Goal: Task Accomplishment & Management: Complete application form

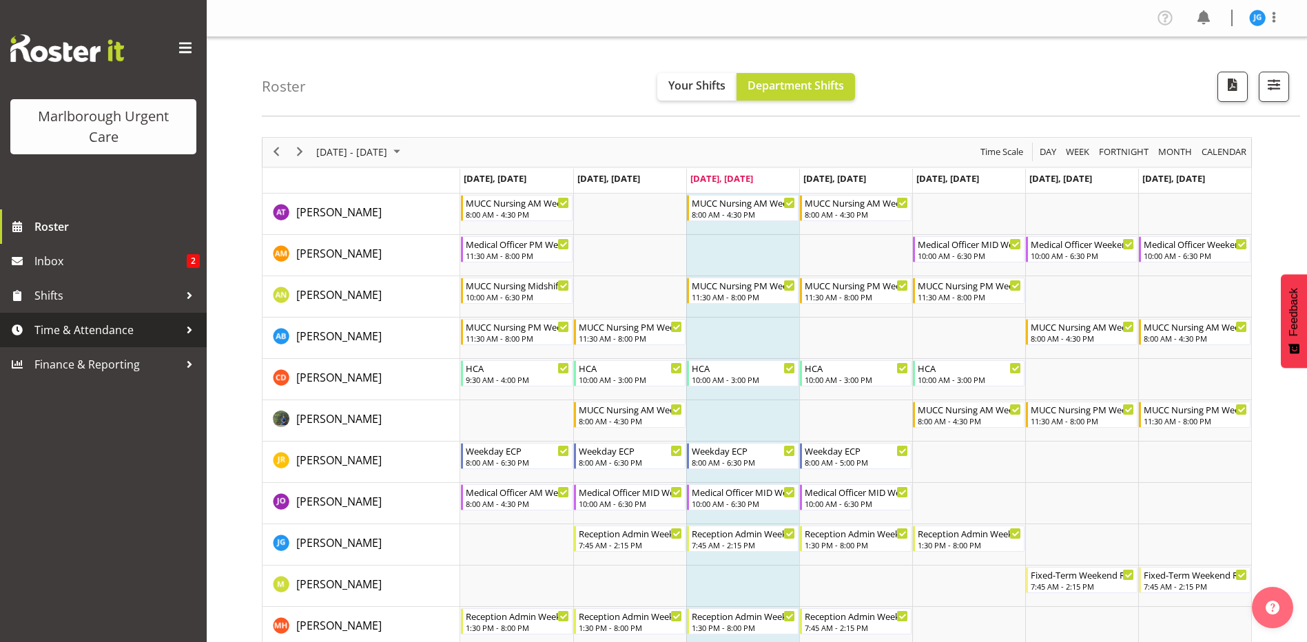
click at [100, 329] on span "Time & Attendance" at bounding box center [106, 330] width 145 height 21
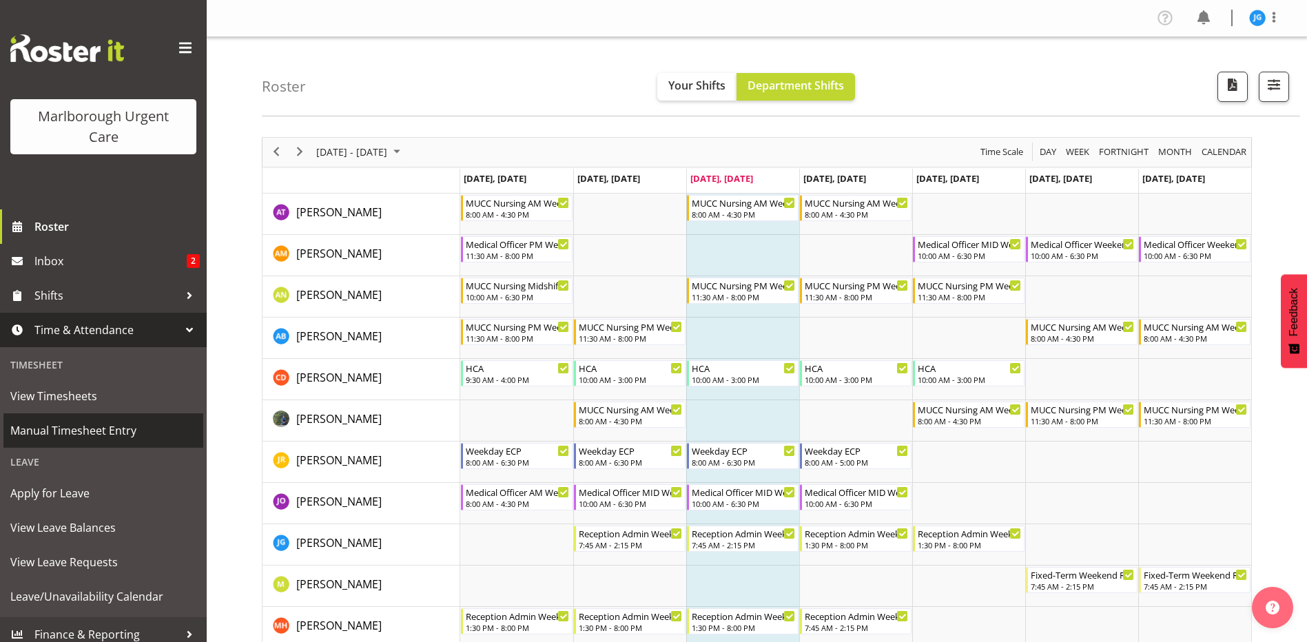
click at [75, 426] on span "Manual Timesheet Entry" at bounding box center [103, 430] width 186 height 21
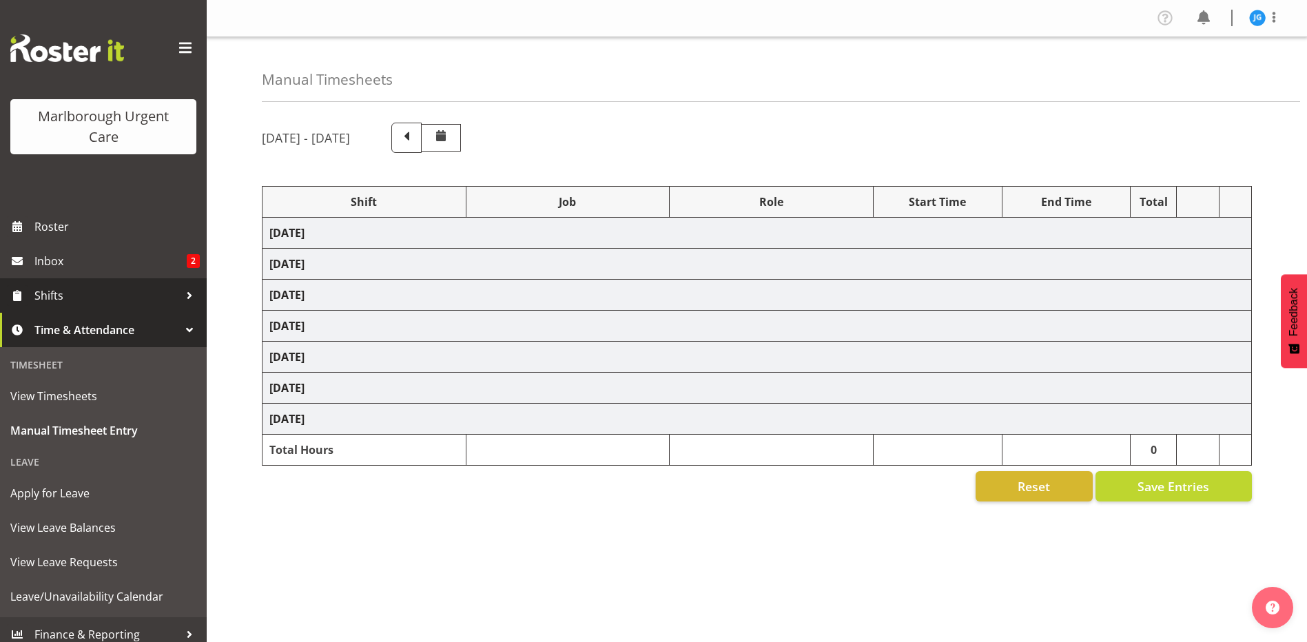
select select "81204"
select select "81205"
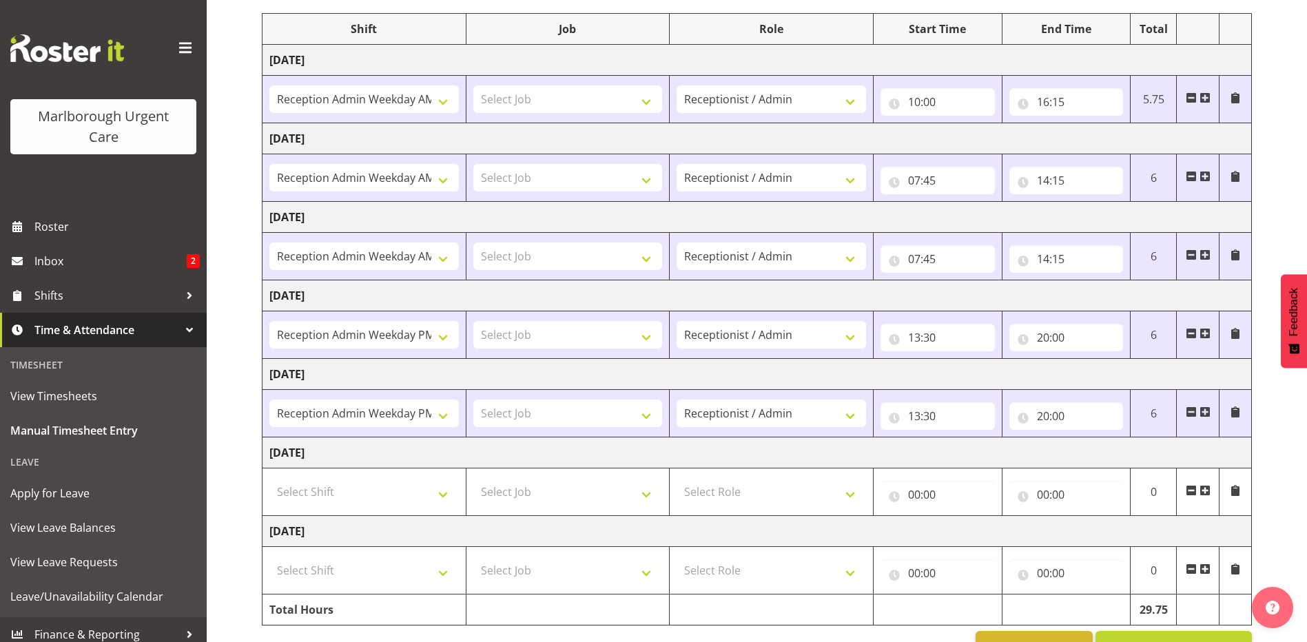
scroll to position [144, 0]
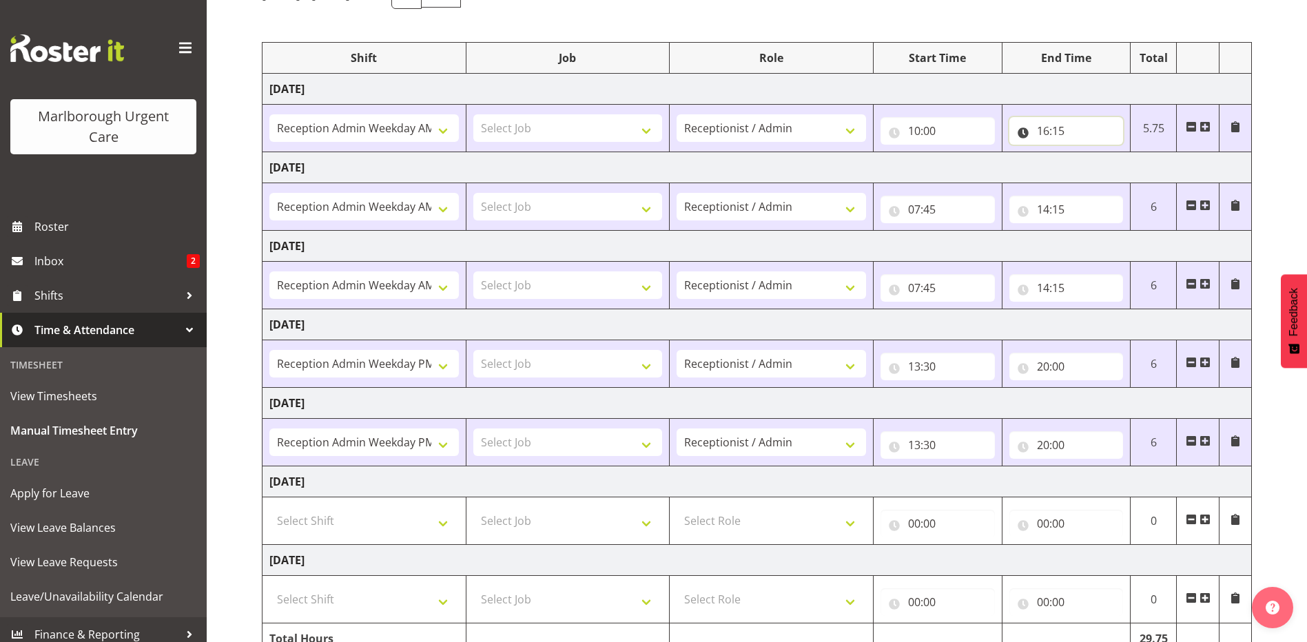
click at [1060, 130] on input "16:15" at bounding box center [1066, 131] width 114 height 28
click at [1139, 165] on select "00 01 02 03 04 05 06 07 08 09 10 11 12 13 14 15 16 17 18 19 20 21 22 23 24 25 2…" at bounding box center [1138, 167] width 31 height 28
select select "30"
click at [1123, 153] on select "00 01 02 03 04 05 06 07 08 09 10 11 12 13 14 15 16 17 18 19 20 21 22 23 24 25 2…" at bounding box center [1138, 167] width 31 height 28
type input "16:30"
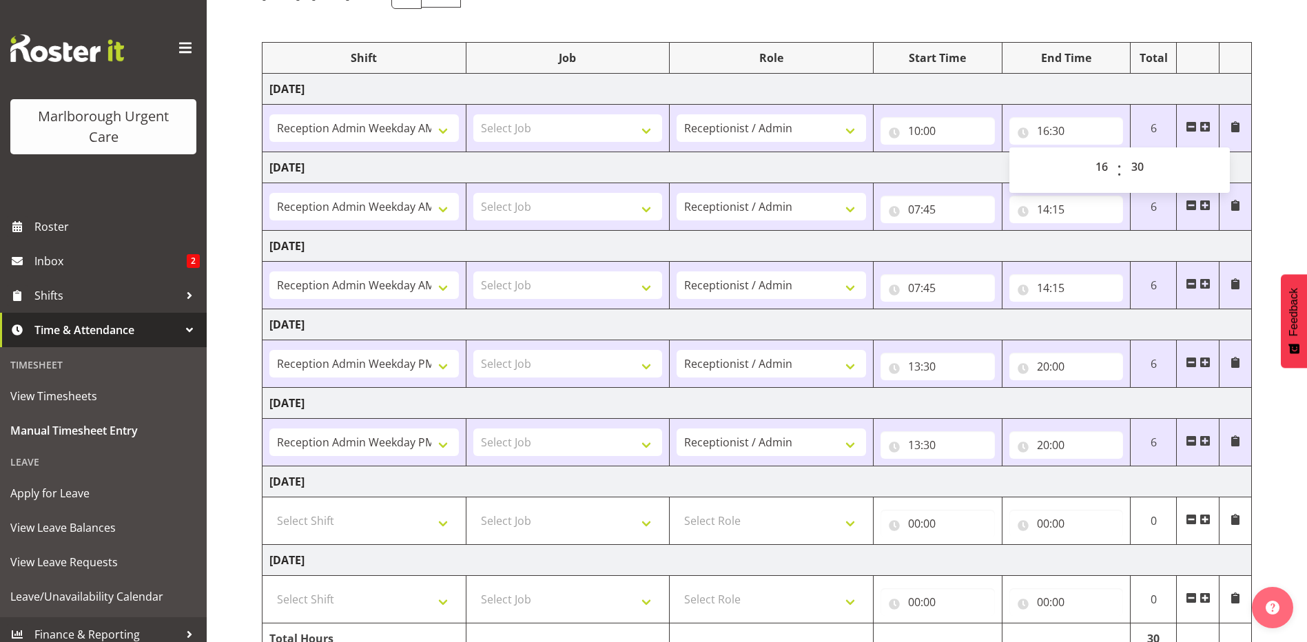
click at [961, 156] on td "[DATE]" at bounding box center [756, 167] width 989 height 31
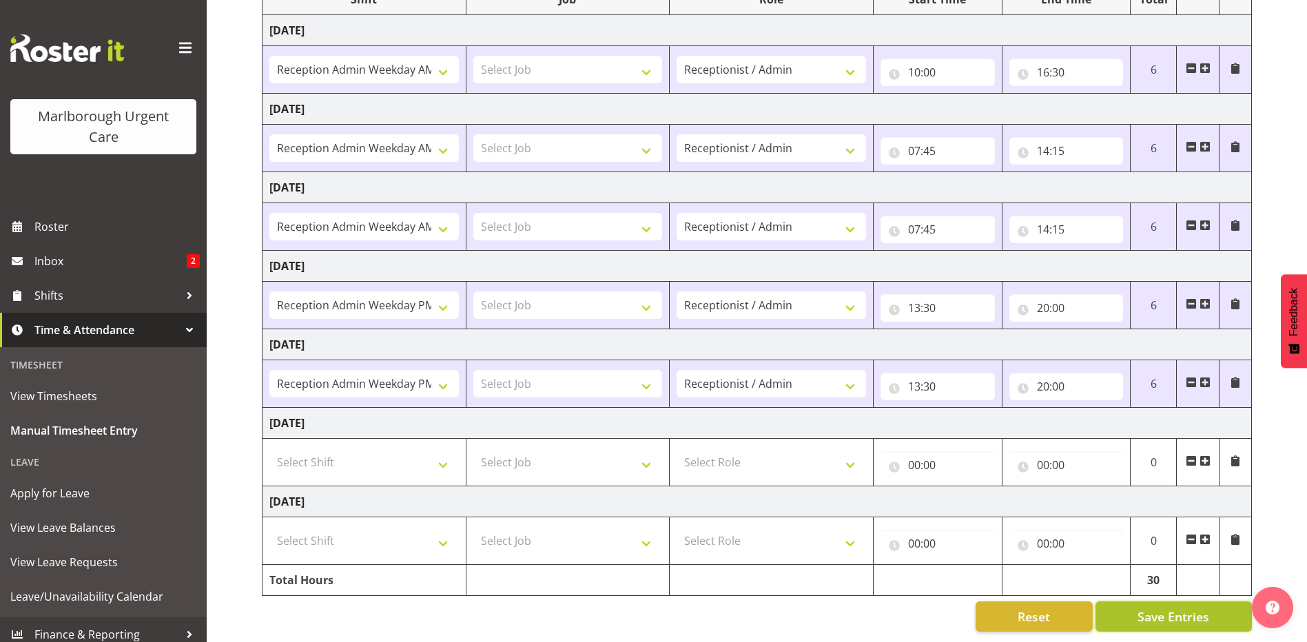
click at [1142, 607] on span "Save Entries" at bounding box center [1173, 616] width 72 height 18
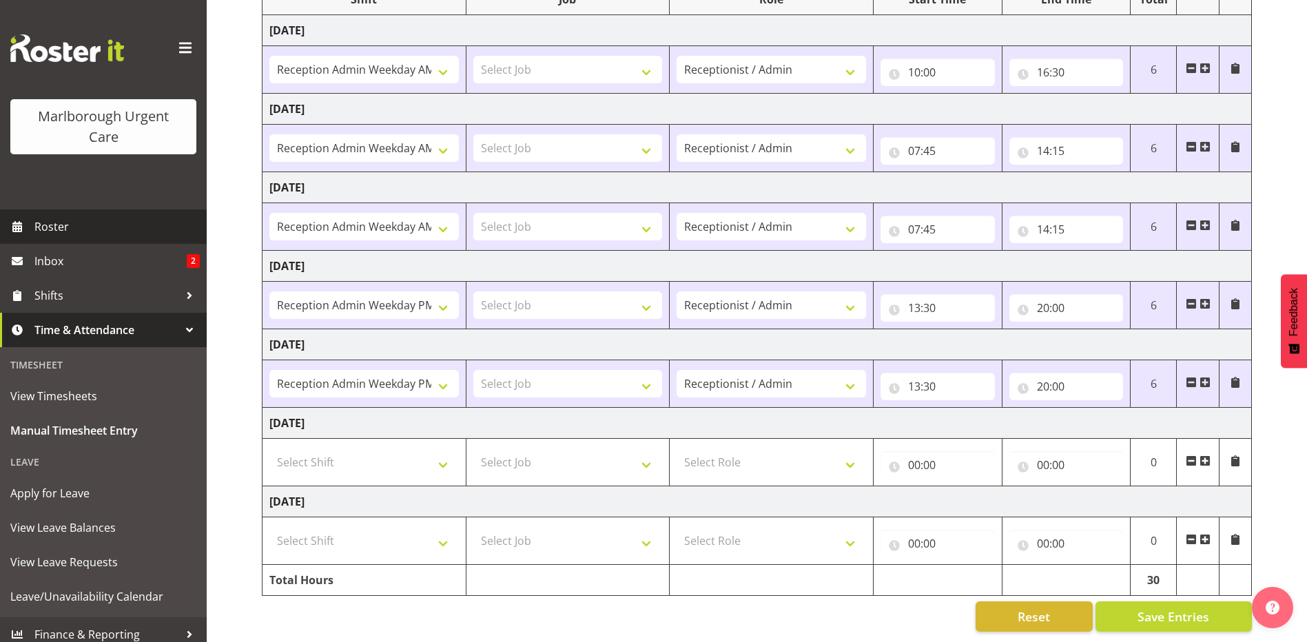
click at [59, 227] on span "Roster" at bounding box center [116, 226] width 165 height 21
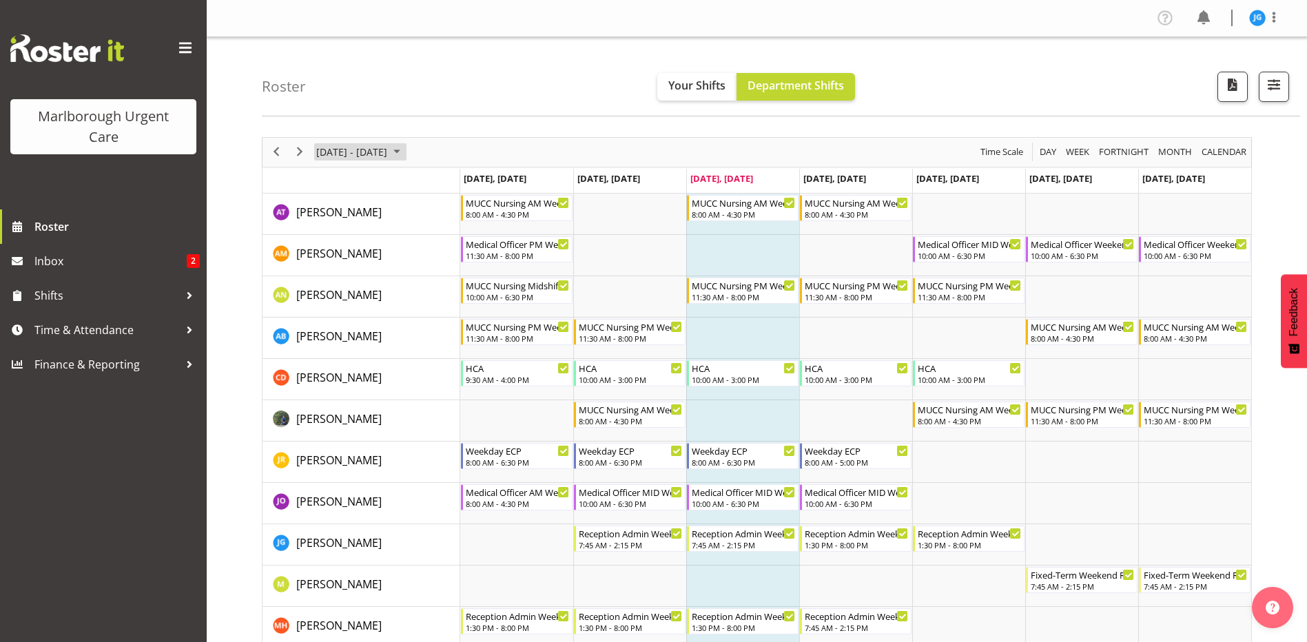
click at [405, 154] on span "October 2025" at bounding box center [396, 151] width 17 height 17
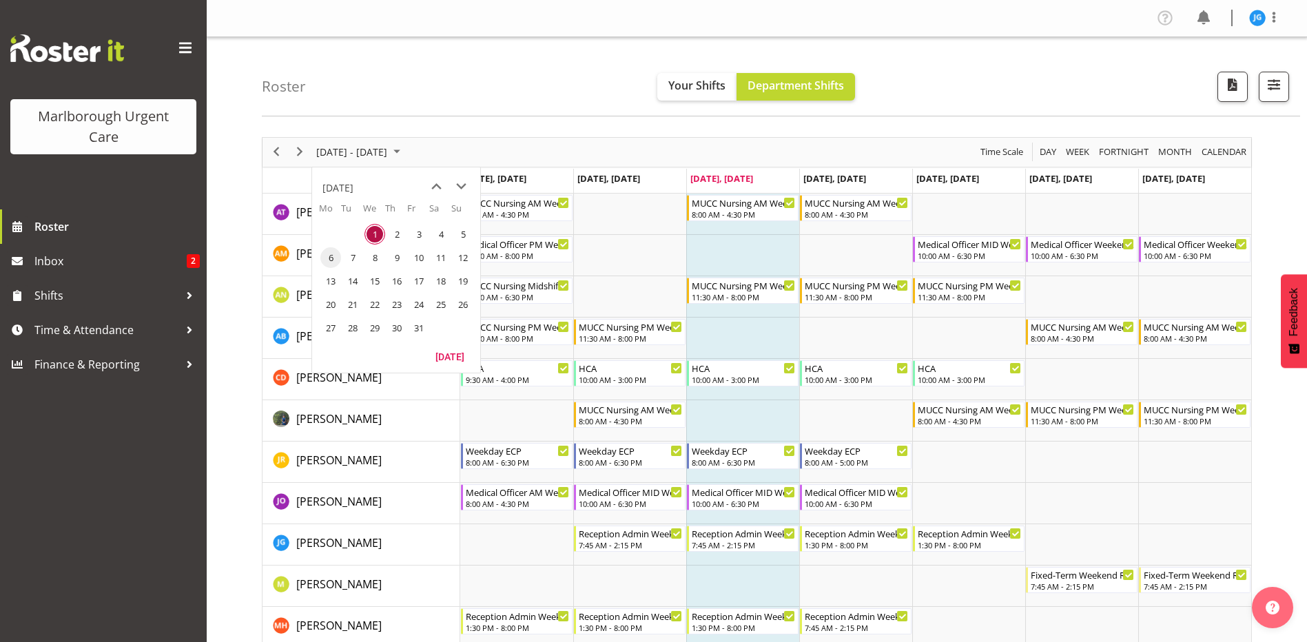
click at [330, 256] on span "6" at bounding box center [330, 257] width 21 height 21
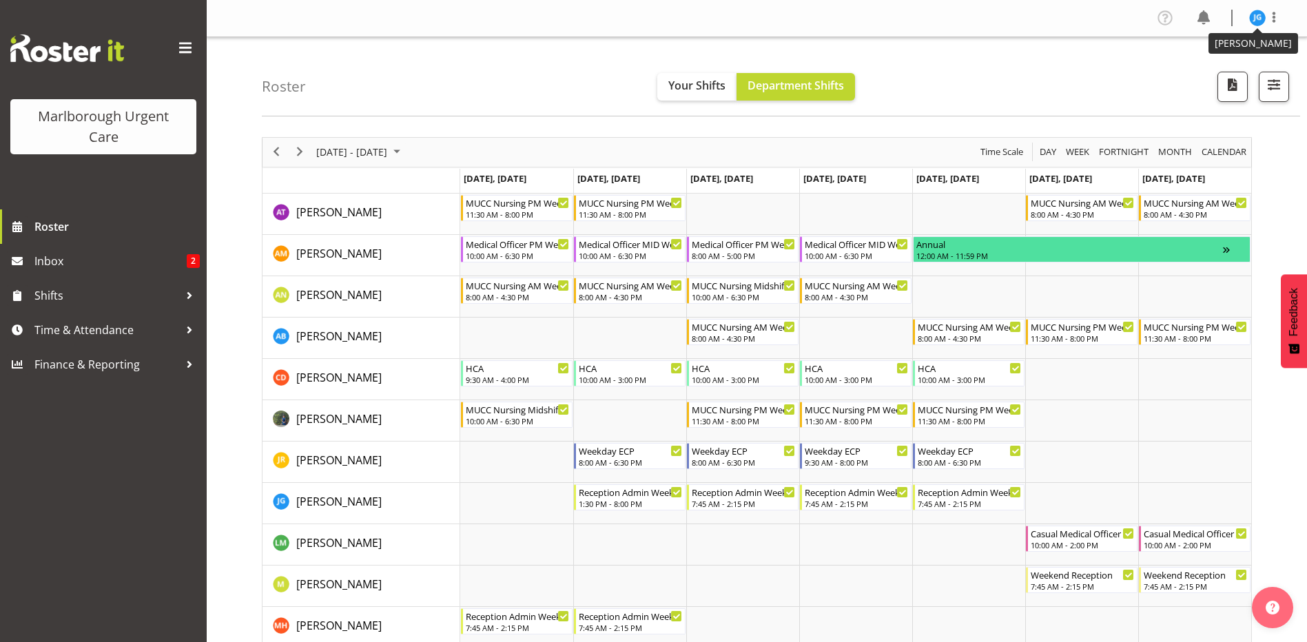
click at [1257, 17] on img at bounding box center [1257, 18] width 17 height 17
click at [1202, 68] on link "Log Out" at bounding box center [1216, 72] width 132 height 25
